Goal: Browse casually

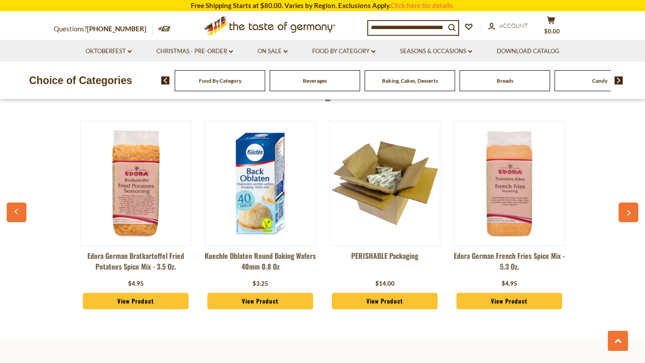
scroll to position [992, 0]
click at [278, 26] on icon at bounding box center [270, 24] width 132 height 17
